Goal: Transaction & Acquisition: Purchase product/service

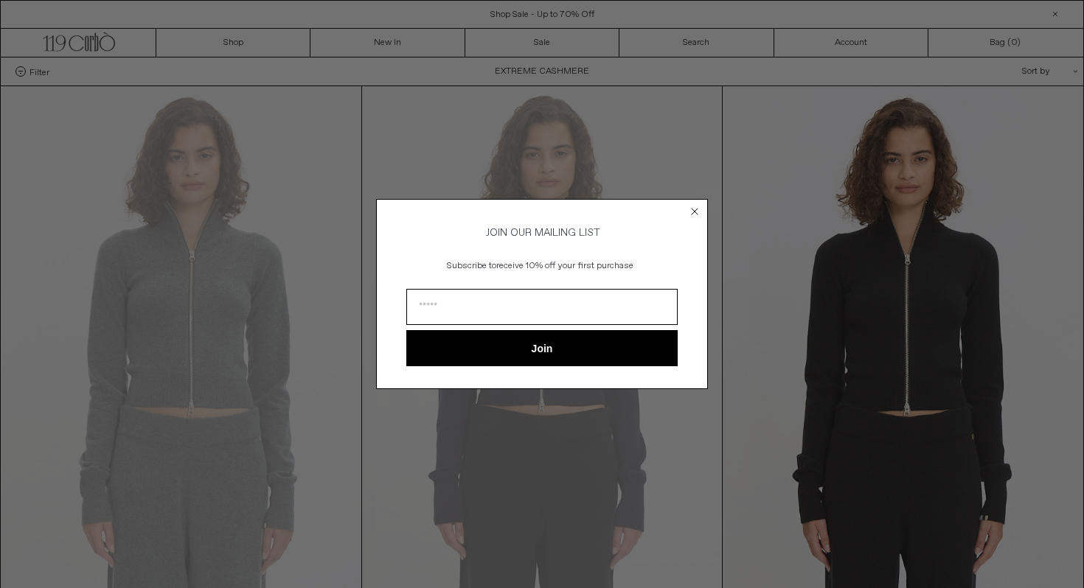
click at [691, 205] on circle "Close dialog" at bounding box center [695, 211] width 14 height 14
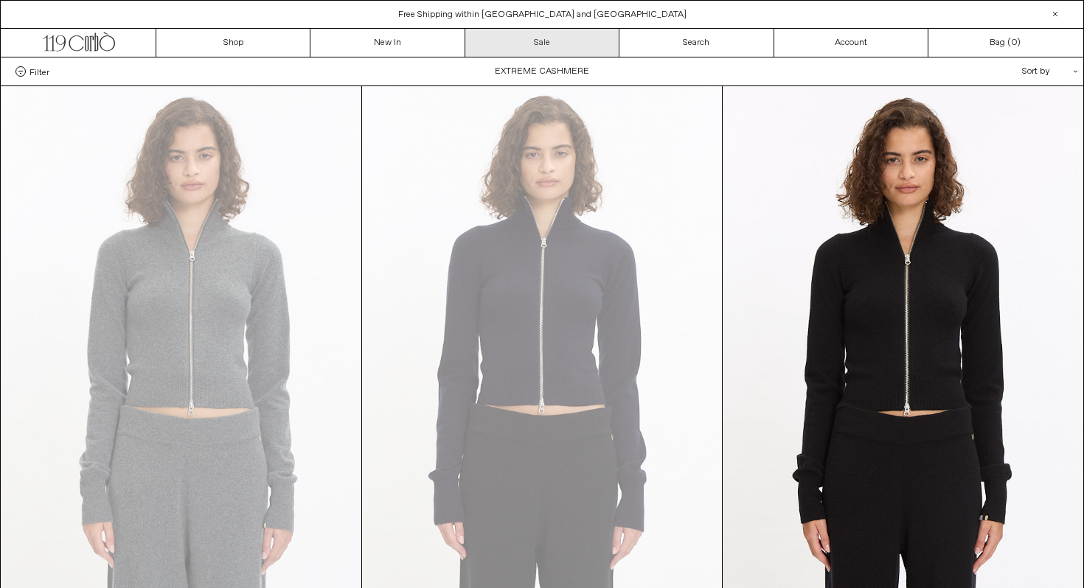
click at [554, 39] on link "Sale" at bounding box center [542, 43] width 154 height 28
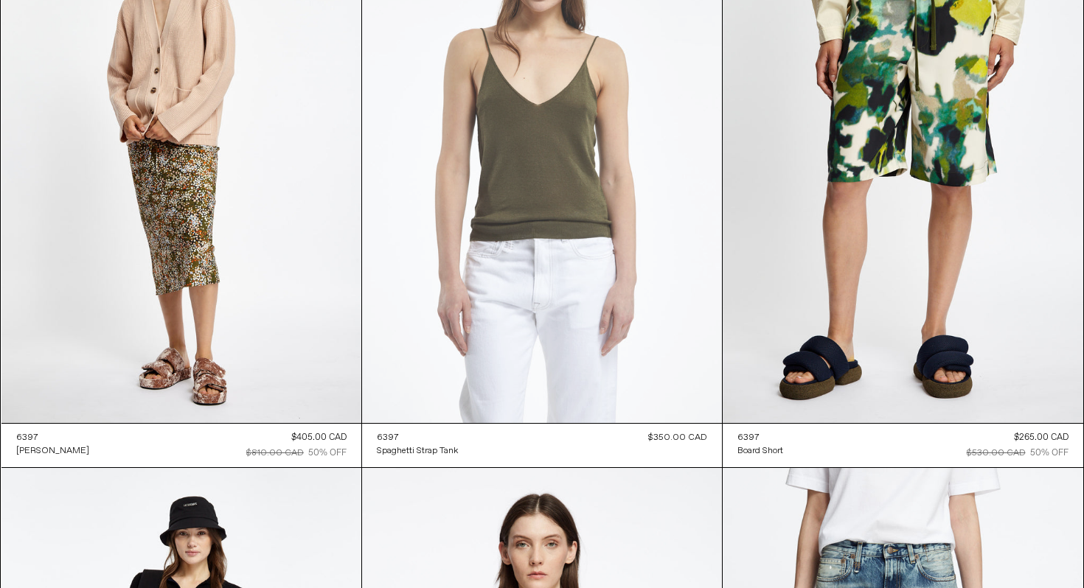
scroll to position [46424, 0]
